Goal: Information Seeking & Learning: Learn about a topic

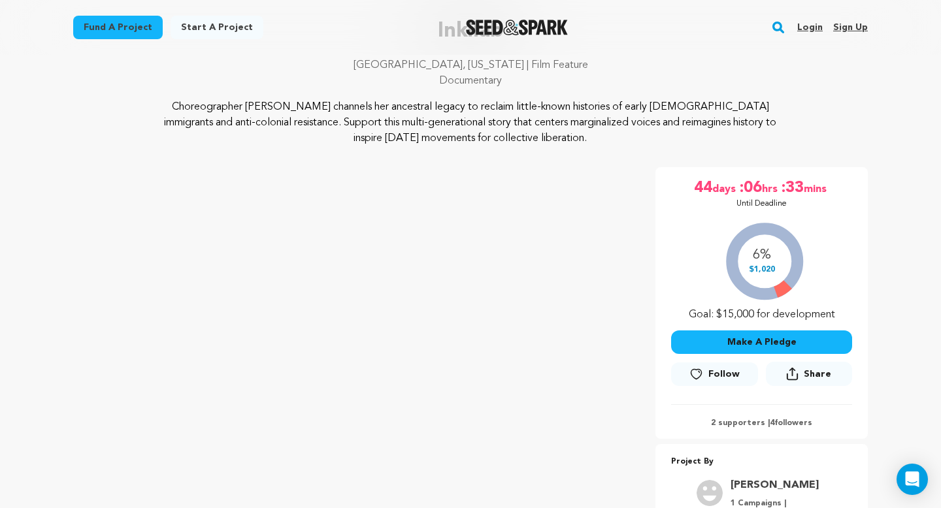
scroll to position [367, 0]
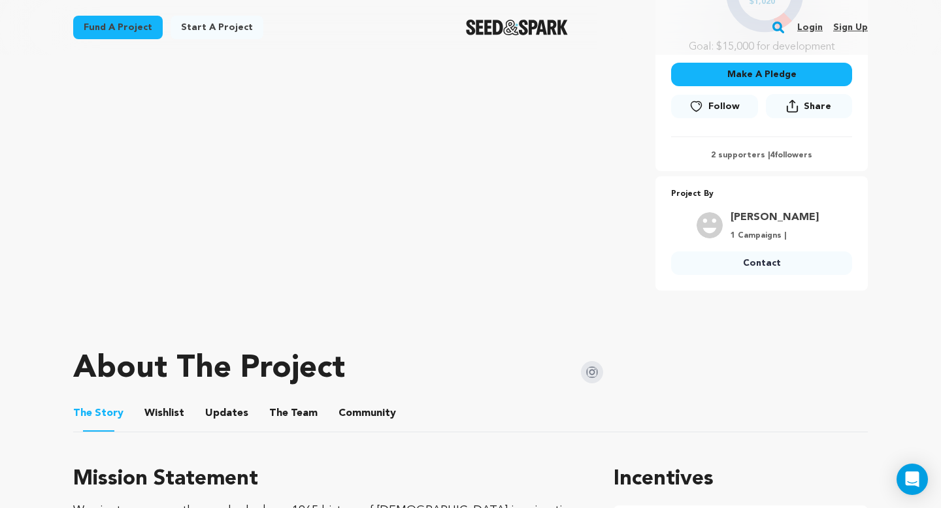
click at [734, 152] on p "2 supporters | 4 followers" at bounding box center [761, 155] width 181 height 10
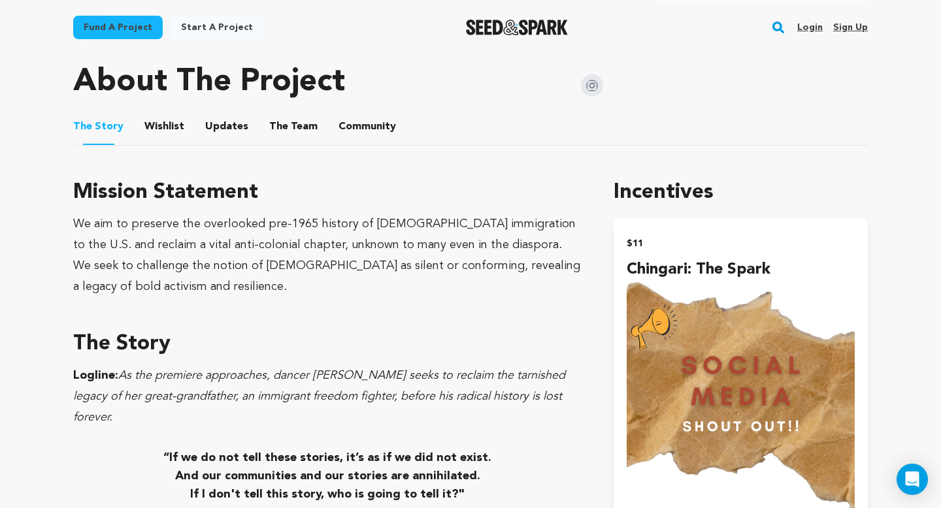
scroll to position [653, 0]
click at [223, 126] on button "Updates" at bounding box center [226, 129] width 31 height 31
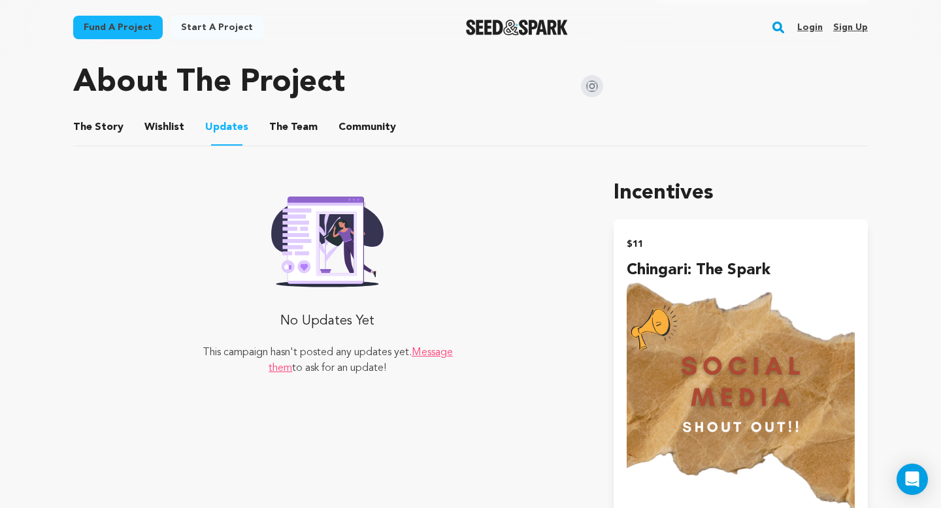
click at [351, 123] on button "Community" at bounding box center [366, 129] width 31 height 31
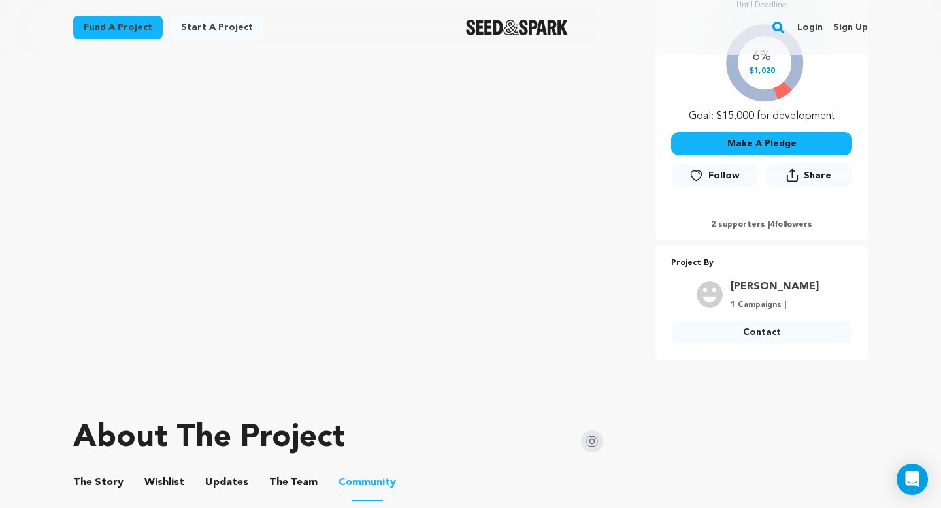
scroll to position [622, 0]
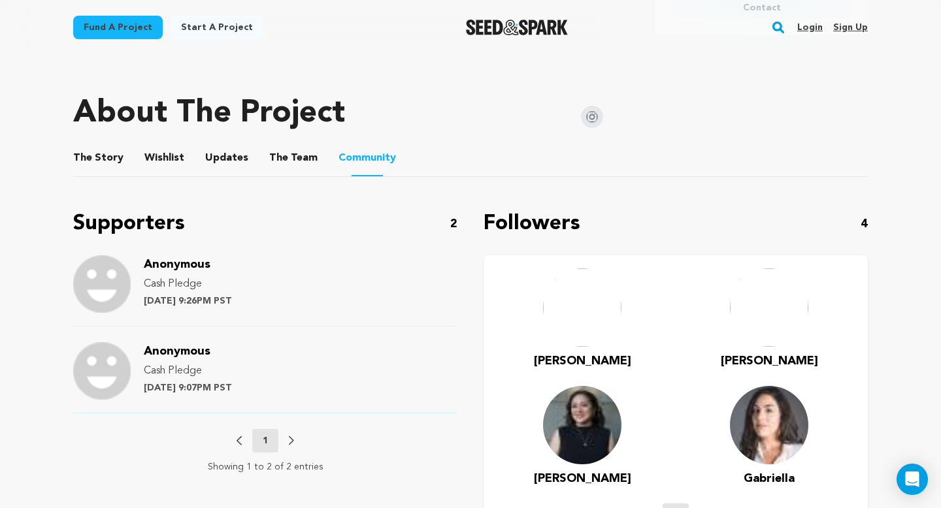
click at [111, 160] on button "The Story" at bounding box center [98, 160] width 31 height 31
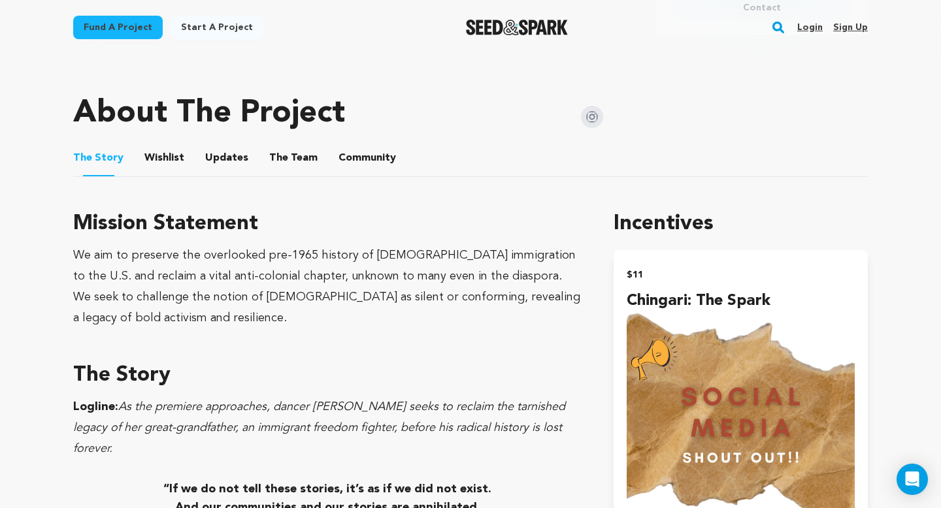
drag, startPoint x: 216, startPoint y: 159, endPoint x: 202, endPoint y: 234, distance: 75.6
